Goal: Complete application form

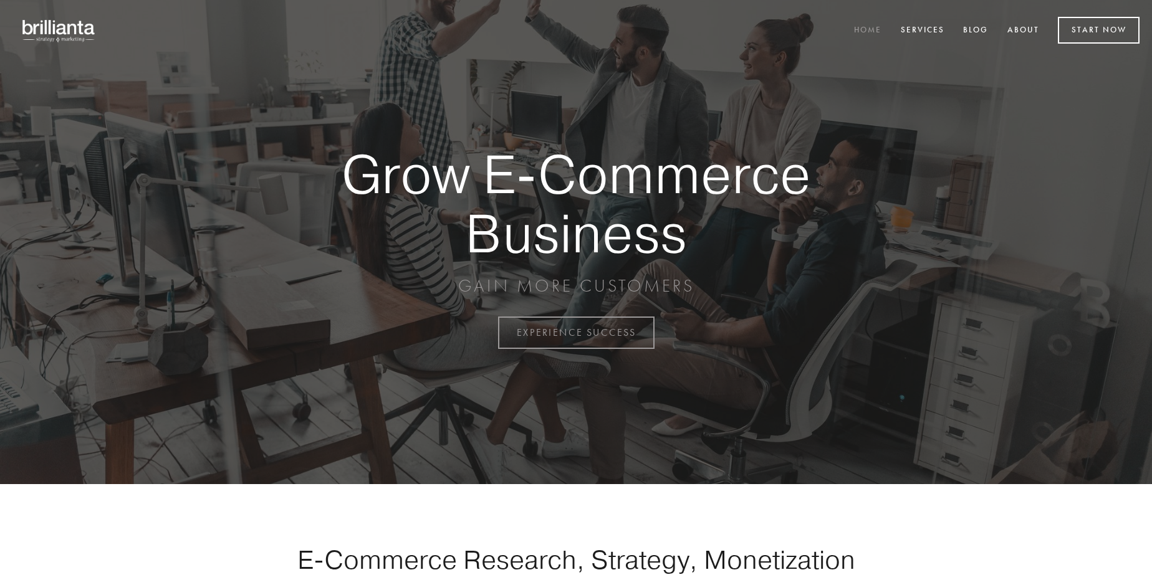
scroll to position [3267, 0]
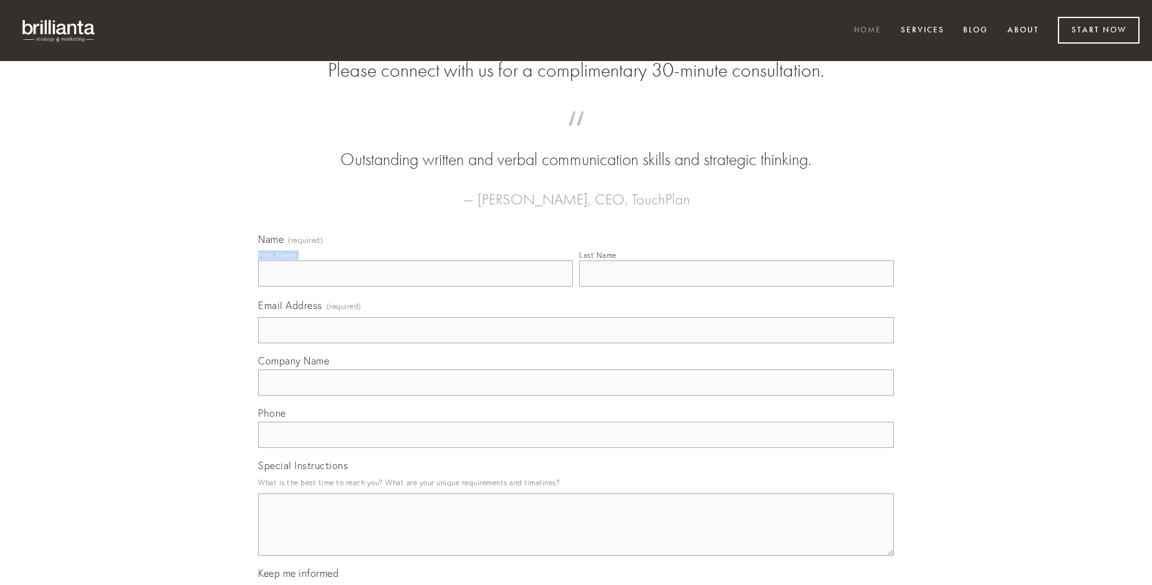
type input "[PERSON_NAME]"
click at [736, 287] on input "Last Name" at bounding box center [736, 273] width 315 height 26
type input "[PERSON_NAME]"
click at [576, 343] on input "Email Address (required)" at bounding box center [576, 330] width 636 height 26
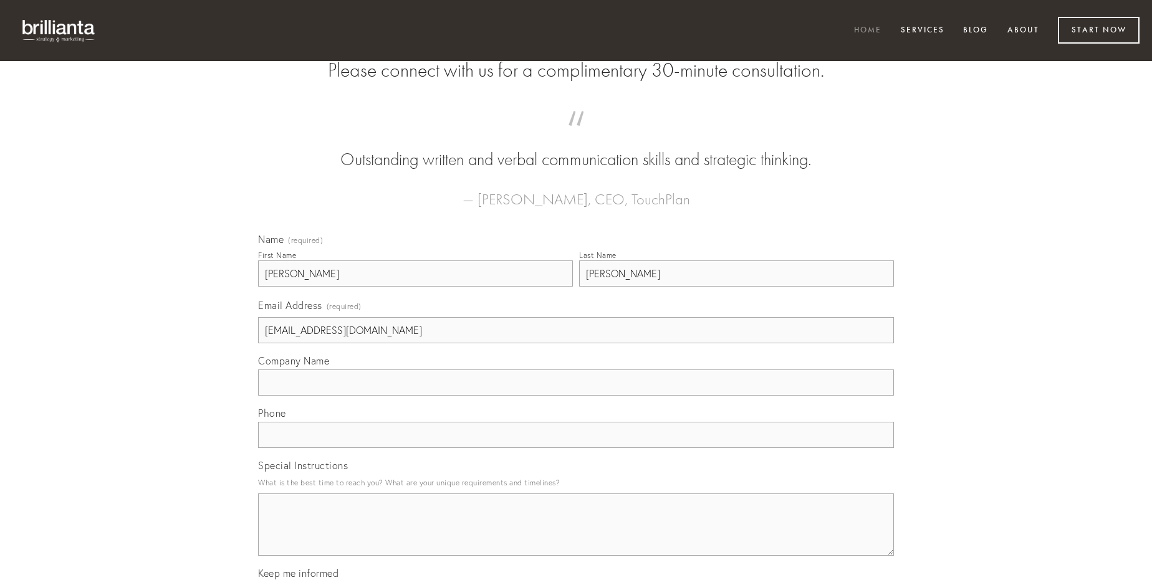
type input "[EMAIL_ADDRESS][DOMAIN_NAME]"
click at [576, 396] on input "Company Name" at bounding box center [576, 383] width 636 height 26
type input "verbum"
click at [576, 448] on input "text" at bounding box center [576, 435] width 636 height 26
click at [576, 536] on textarea "Special Instructions" at bounding box center [576, 525] width 636 height 62
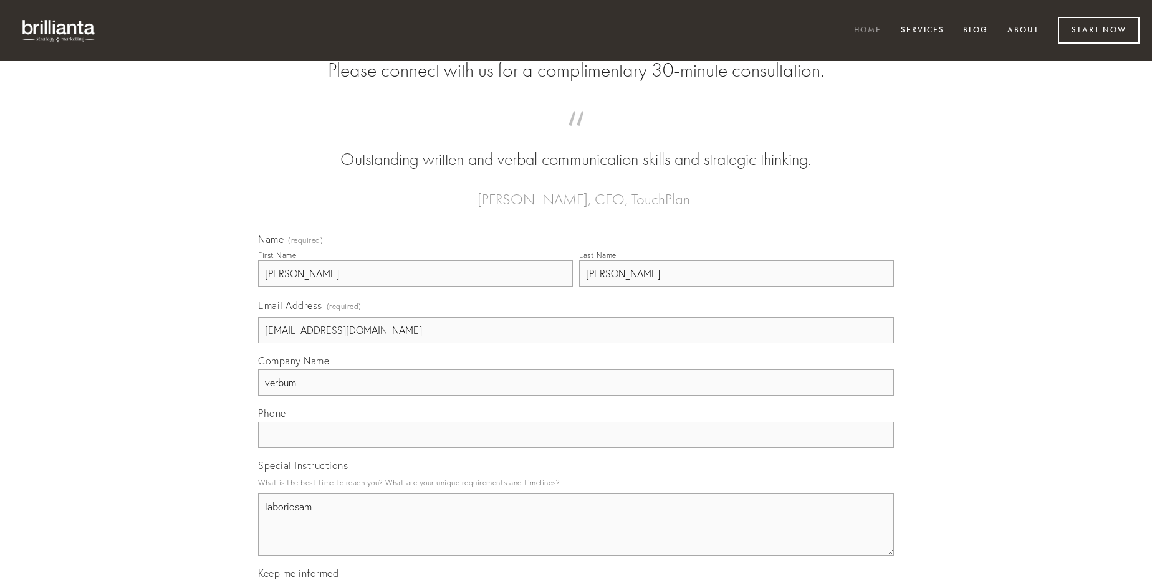
type textarea "laboriosam"
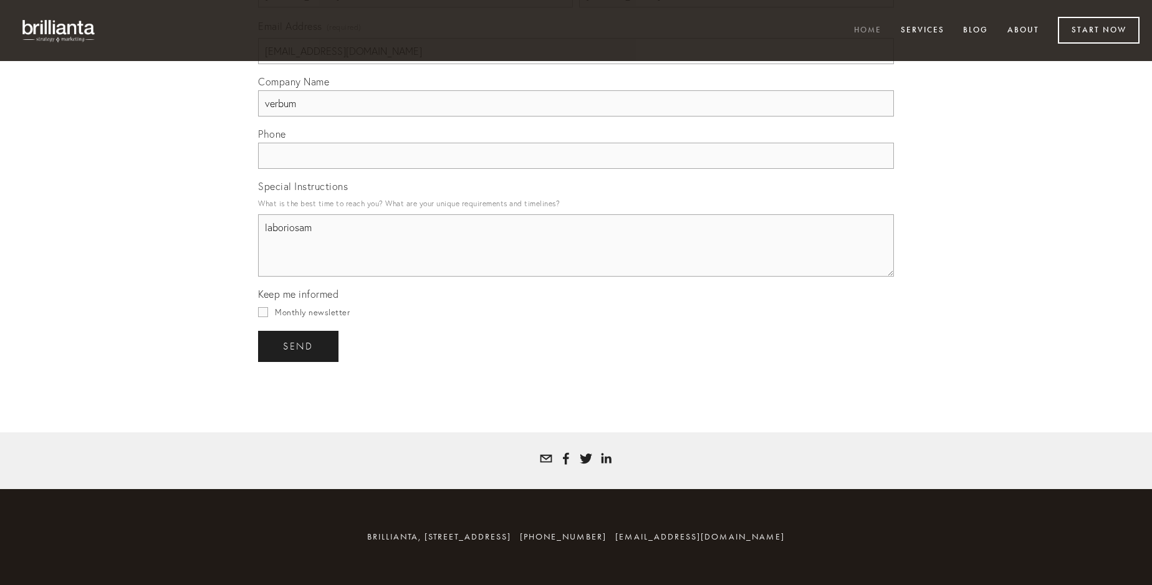
click at [299, 346] on span "send" at bounding box center [298, 346] width 31 height 11
